Goal: Information Seeking & Learning: Find specific fact

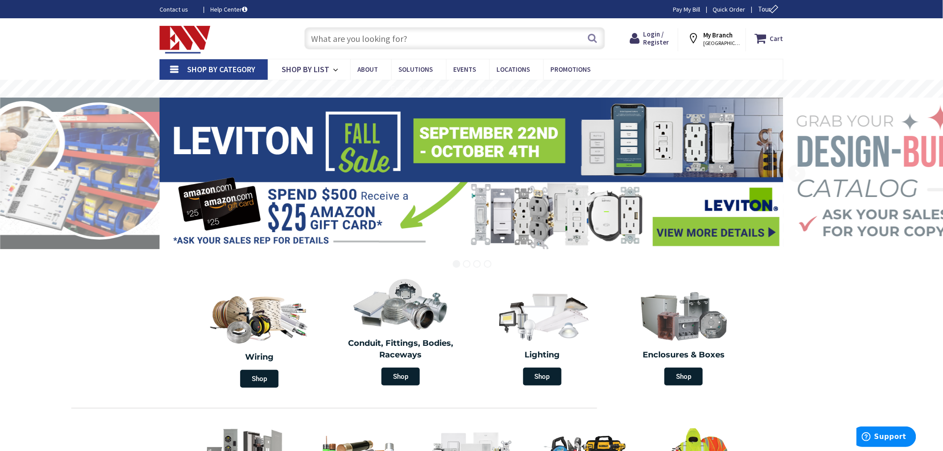
click at [315, 40] on input "text" at bounding box center [455, 38] width 301 height 22
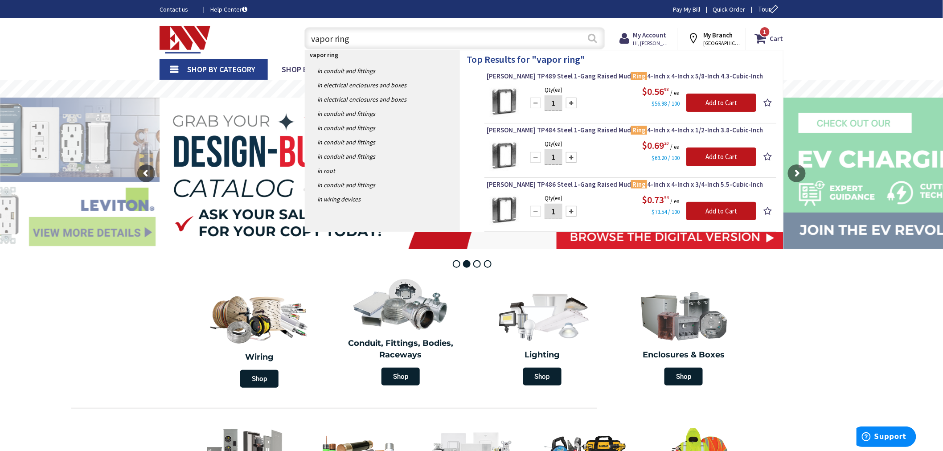
type input "vapor ring"
click at [596, 39] on button "Search" at bounding box center [593, 38] width 12 height 20
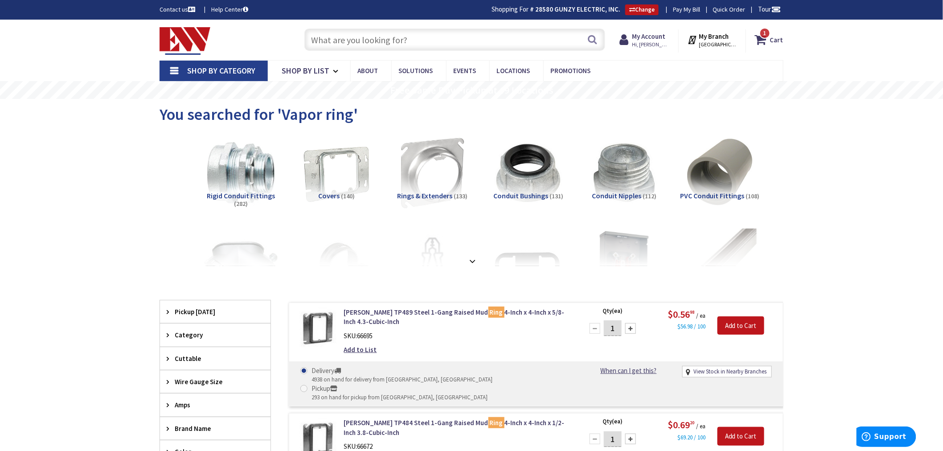
click at [311, 40] on input "text" at bounding box center [455, 40] width 301 height 22
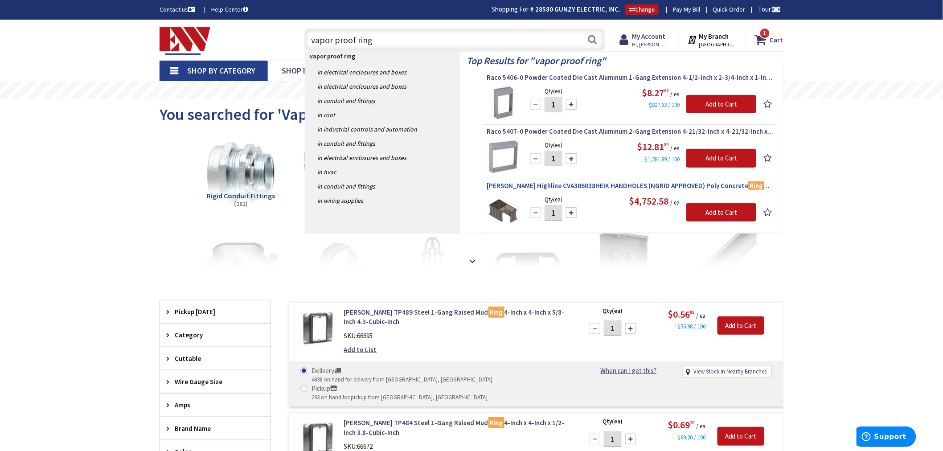
scroll to position [49, 0]
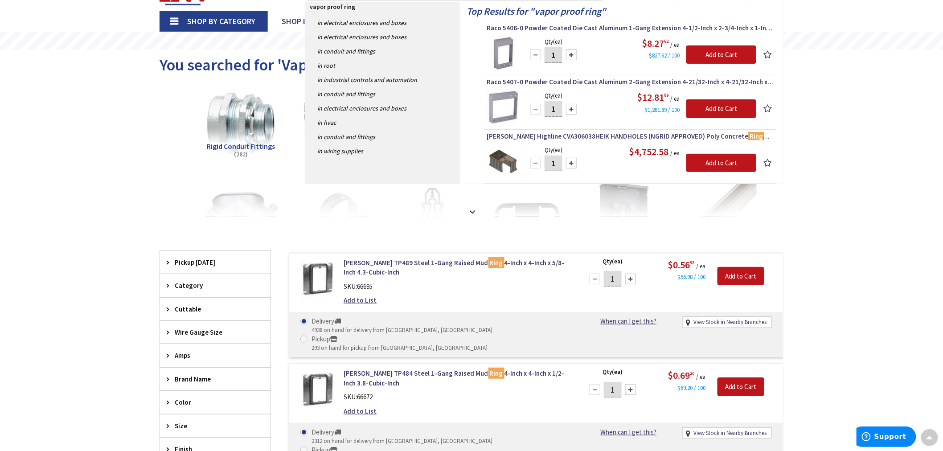
type input "vapor proof ring"
